Goal: Information Seeking & Learning: Learn about a topic

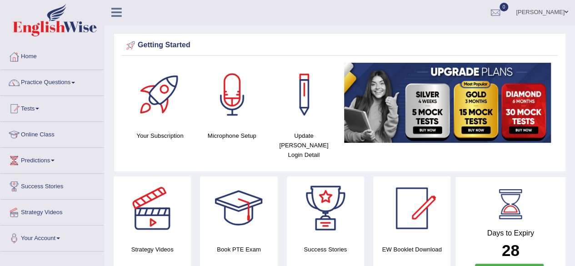
scroll to position [5, 0]
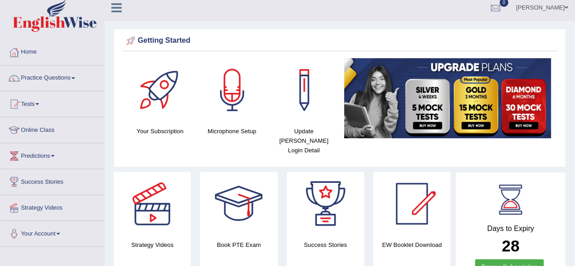
click at [574, 53] on html "Toggle navigation Home Practice Questions Speaking Practice Read Aloud Repeat S…" at bounding box center [287, 128] width 575 height 266
click at [44, 129] on link "Online Class" at bounding box center [52, 128] width 104 height 23
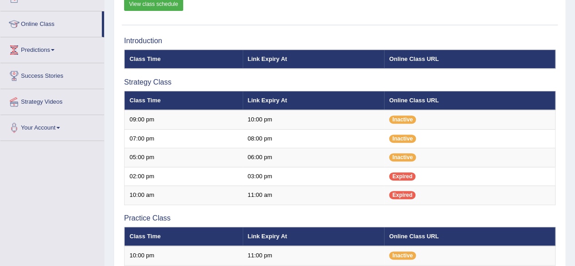
scroll to position [112, 0]
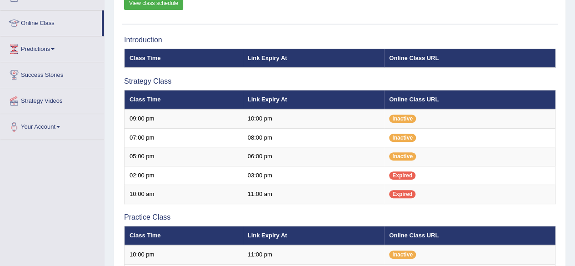
drag, startPoint x: 104, startPoint y: 23, endPoint x: 104, endPoint y: 37, distance: 14.1
click at [104, 37] on div "Home Practice Questions Speaking Practice Read Aloud Repeat Sentence Describe I…" at bounding box center [52, 36] width 117 height 207
click at [55, 103] on link "Strategy Videos" at bounding box center [52, 99] width 104 height 23
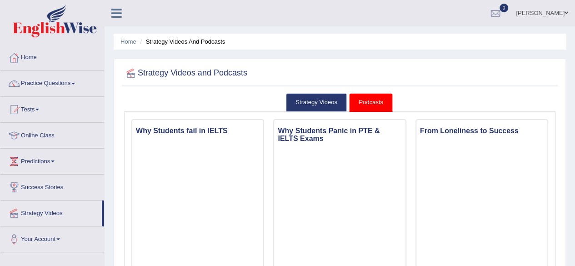
click at [388, 108] on link "Podcasts" at bounding box center [370, 102] width 43 height 19
click at [328, 101] on link "Strategy Videos" at bounding box center [316, 102] width 61 height 19
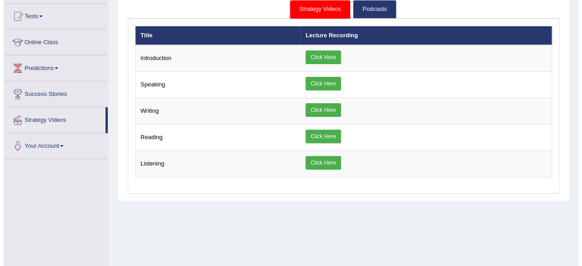
scroll to position [94, 0]
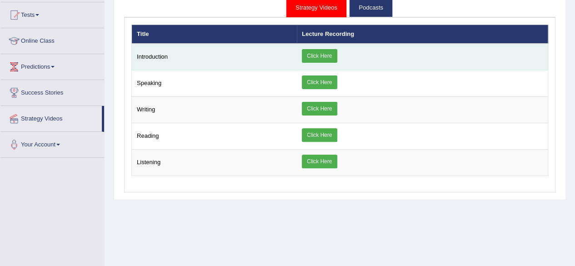
click at [315, 60] on link "Click Here" at bounding box center [319, 56] width 35 height 14
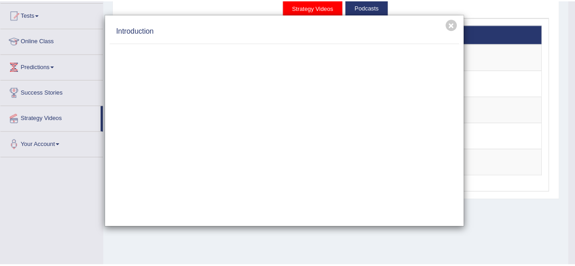
scroll to position [0, 0]
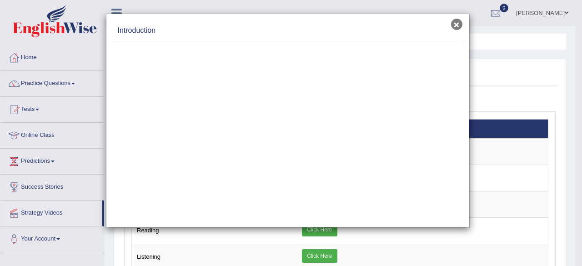
click at [458, 28] on button "×" at bounding box center [456, 24] width 11 height 11
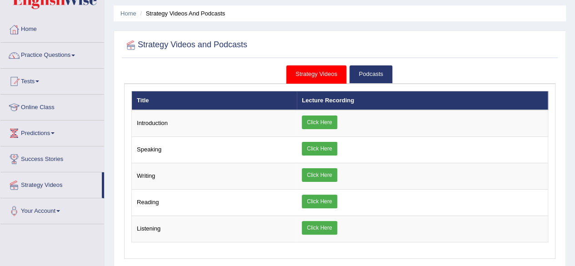
scroll to position [27, 0]
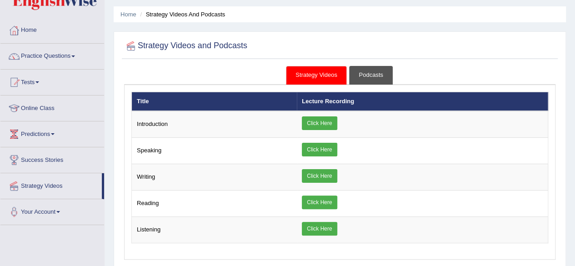
click at [365, 75] on link "Podcasts" at bounding box center [370, 75] width 43 height 19
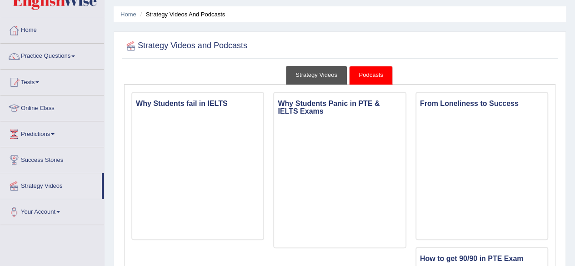
click at [330, 79] on link "Strategy Videos" at bounding box center [316, 75] width 61 height 19
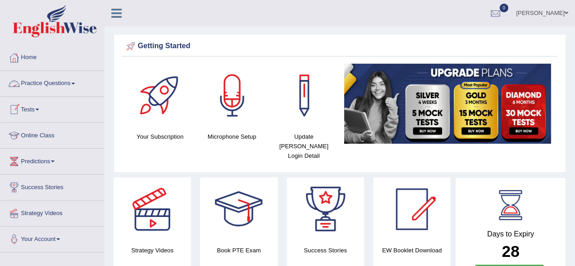
click at [34, 106] on link "Tests" at bounding box center [52, 108] width 104 height 23
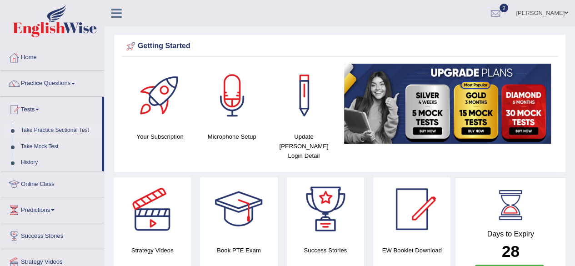
click at [75, 129] on link "Take Practice Sectional Test" at bounding box center [59, 130] width 85 height 16
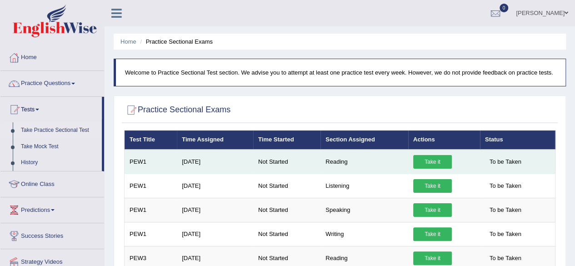
click at [431, 160] on link "Take it" at bounding box center [432, 162] width 39 height 14
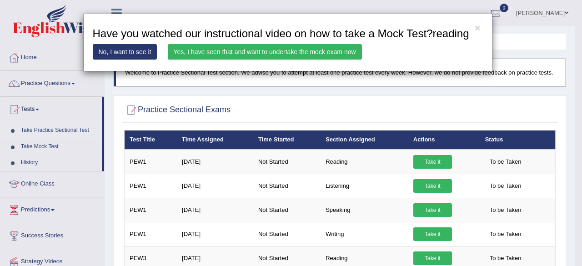
click at [142, 50] on link "No, I want to see it" at bounding box center [125, 51] width 65 height 15
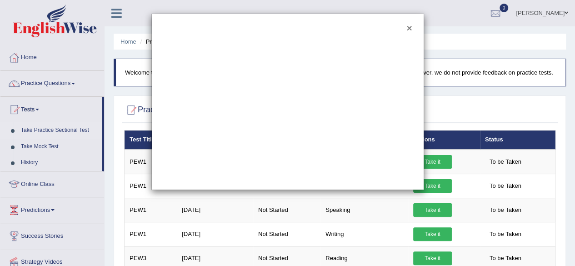
click at [409, 30] on button "×" at bounding box center [408, 28] width 5 height 10
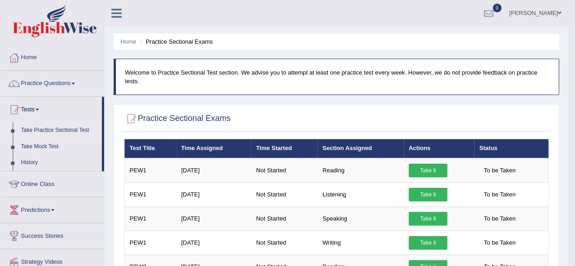
click at [56, 131] on link "Take Practice Sectional Test" at bounding box center [59, 130] width 85 height 16
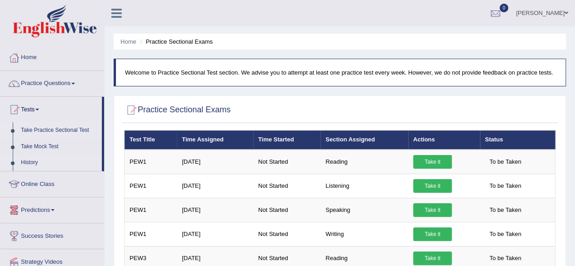
click at [34, 164] on link "History" at bounding box center [59, 162] width 85 height 16
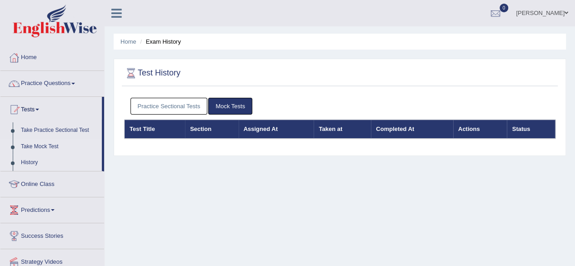
click at [35, 148] on link "Take Mock Test" at bounding box center [59, 147] width 85 height 16
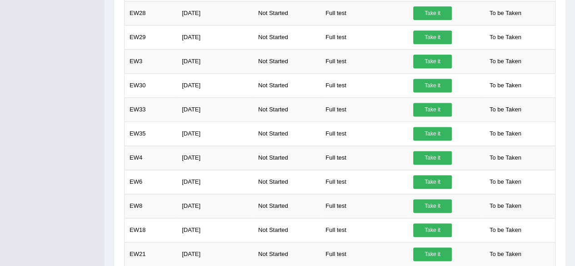
scroll to position [767, 0]
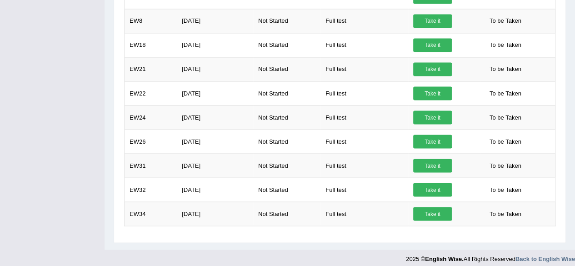
drag, startPoint x: 574, startPoint y: 229, endPoint x: 560, endPoint y: 206, distance: 26.9
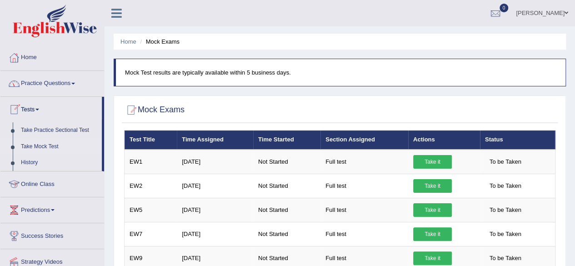
click at [48, 189] on link "Online Class" at bounding box center [52, 182] width 104 height 23
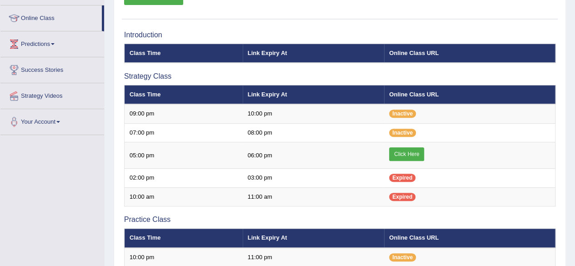
scroll to position [119, 0]
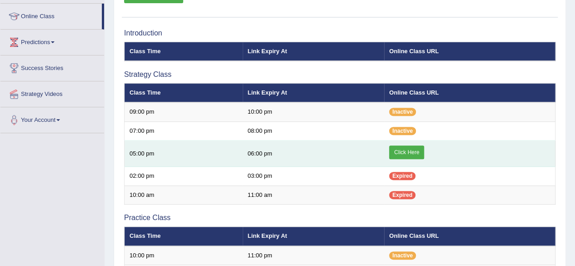
click at [399, 154] on link "Click Here" at bounding box center [406, 152] width 35 height 14
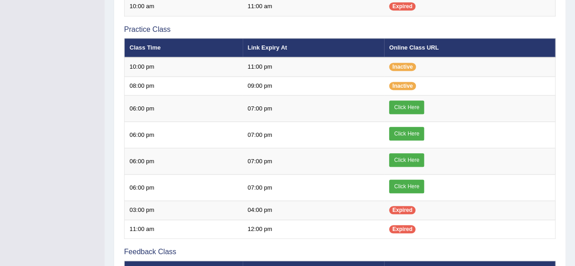
scroll to position [297, 0]
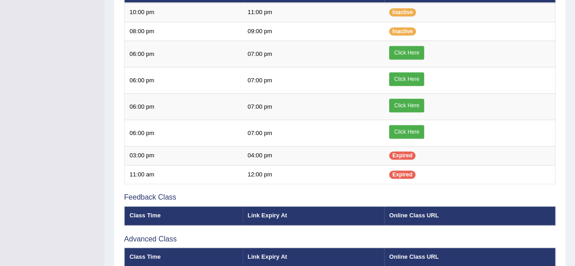
scroll to position [352, 0]
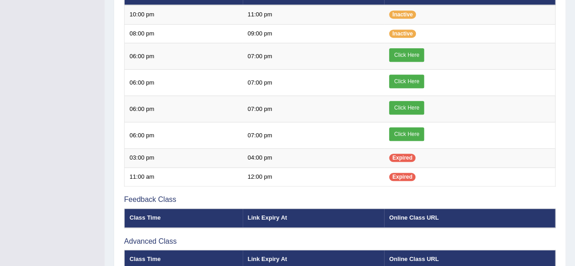
click at [558, 204] on div "Online Classes Note: All timings below are Melbourne local time View class sche…" at bounding box center [340, 17] width 452 height 621
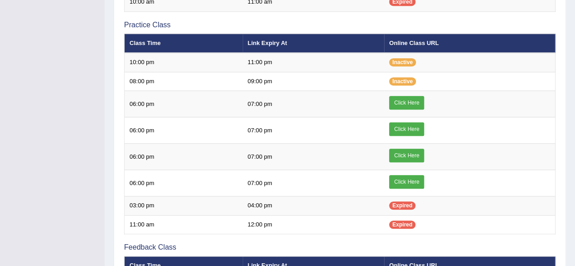
scroll to position [310, 0]
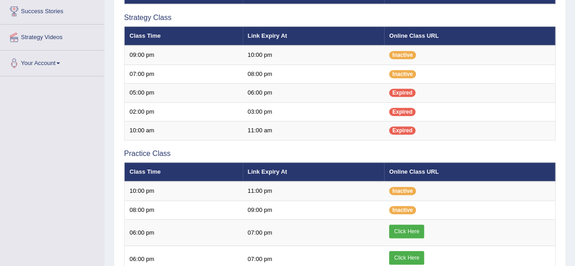
scroll to position [169, 0]
